Goal: Information Seeking & Learning: Learn about a topic

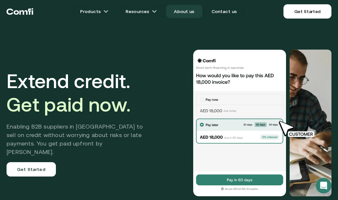
click at [191, 16] on link "About us" at bounding box center [184, 11] width 36 height 13
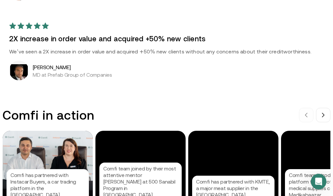
scroll to position [663, 0]
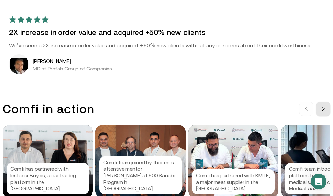
click at [329, 101] on button at bounding box center [323, 108] width 14 height 14
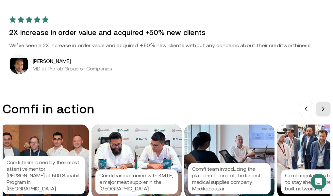
scroll to position [0, 98]
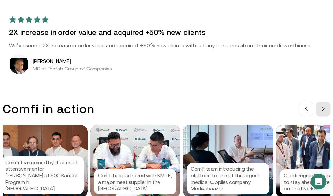
click at [329, 101] on button at bounding box center [323, 108] width 14 height 14
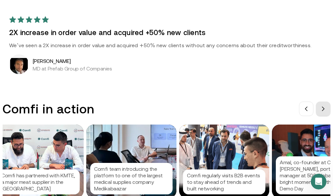
scroll to position [0, 196]
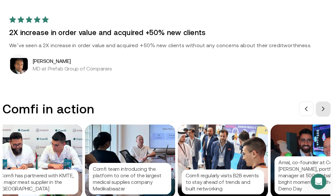
click at [329, 101] on button at bounding box center [323, 108] width 14 height 14
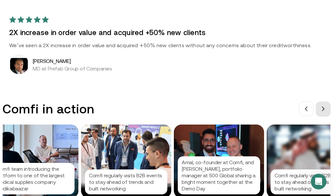
scroll to position [0, 294]
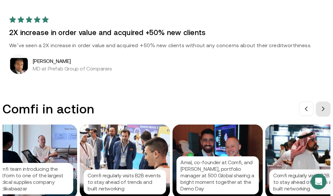
click at [329, 101] on button at bounding box center [323, 108] width 14 height 14
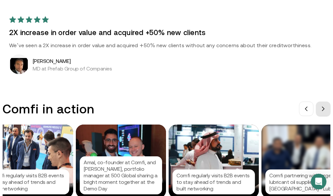
scroll to position [0, 392]
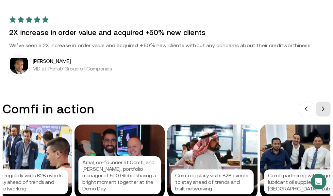
click at [329, 101] on button at bounding box center [323, 108] width 14 height 14
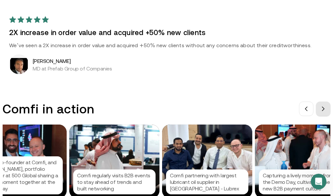
click at [329, 101] on button at bounding box center [323, 108] width 14 height 14
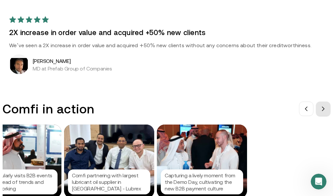
click at [329, 101] on button at bounding box center [323, 108] width 14 height 14
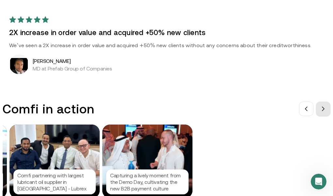
click at [329, 101] on button at bounding box center [323, 108] width 14 height 14
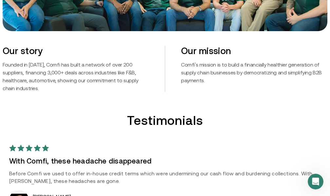
scroll to position [340, 0]
